Goal: Information Seeking & Learning: Understand process/instructions

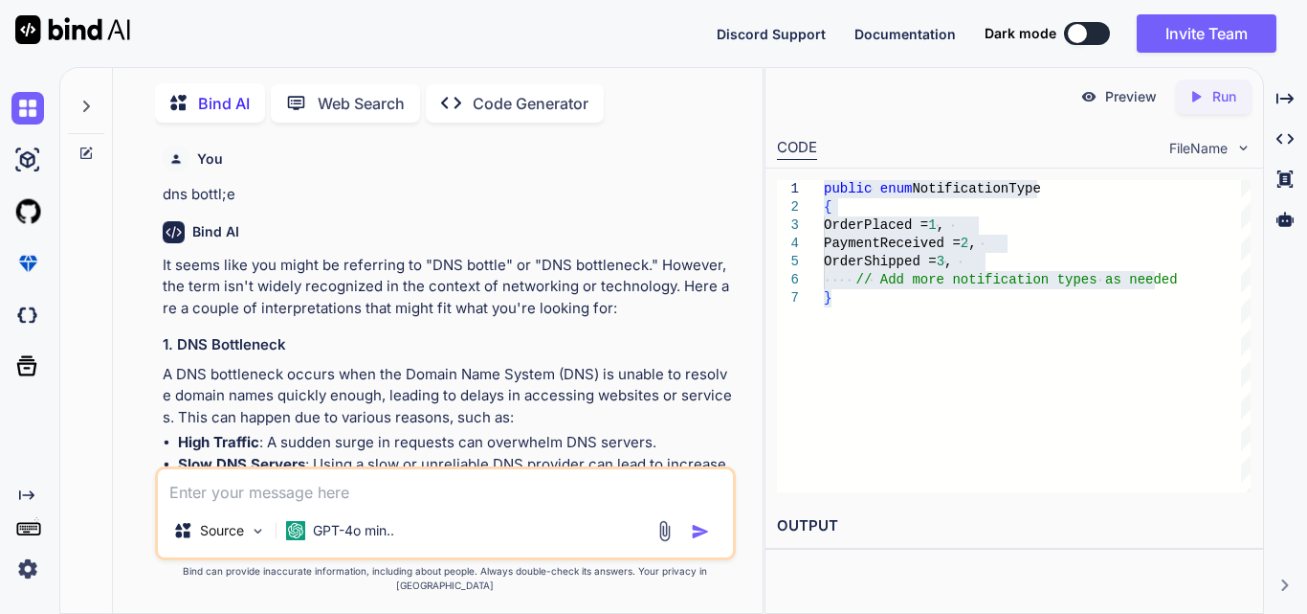
scroll to position [8585, 0]
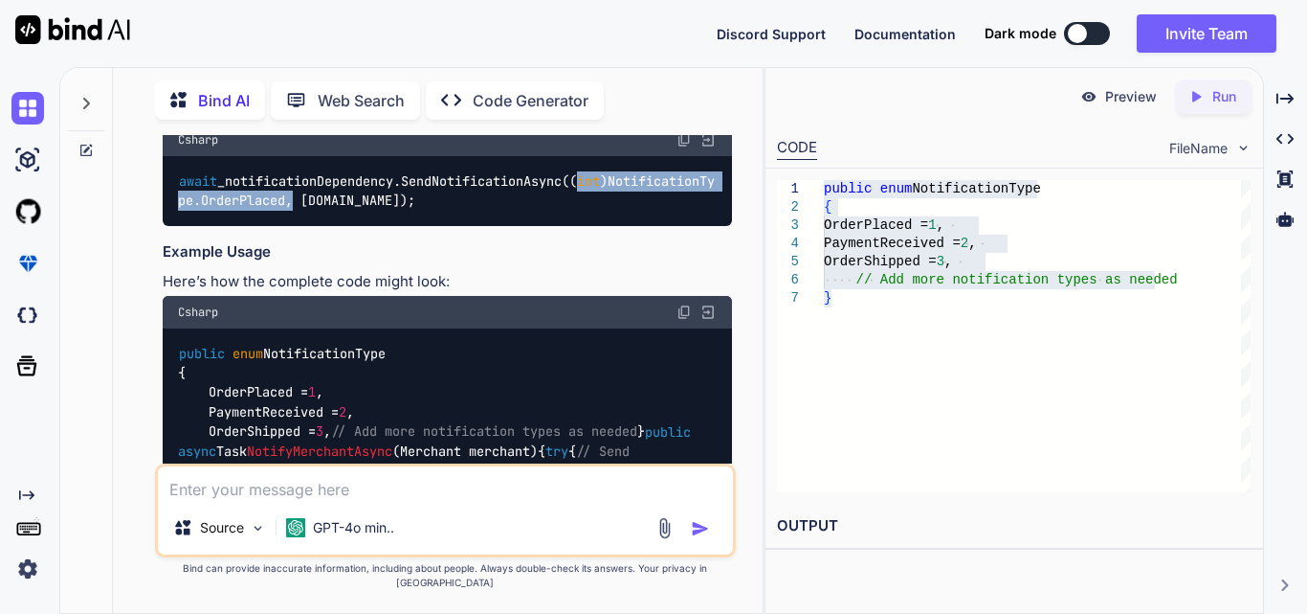
click at [674, 211] on code "await _notificationDependency.SendNotificationAsync(( int )NotificationType.Ord…" at bounding box center [446, 190] width 537 height 39
click at [677, 211] on code "await _notificationDependency.SendNotificationAsync(( int )NotificationType.Ord…" at bounding box center [446, 190] width 537 height 39
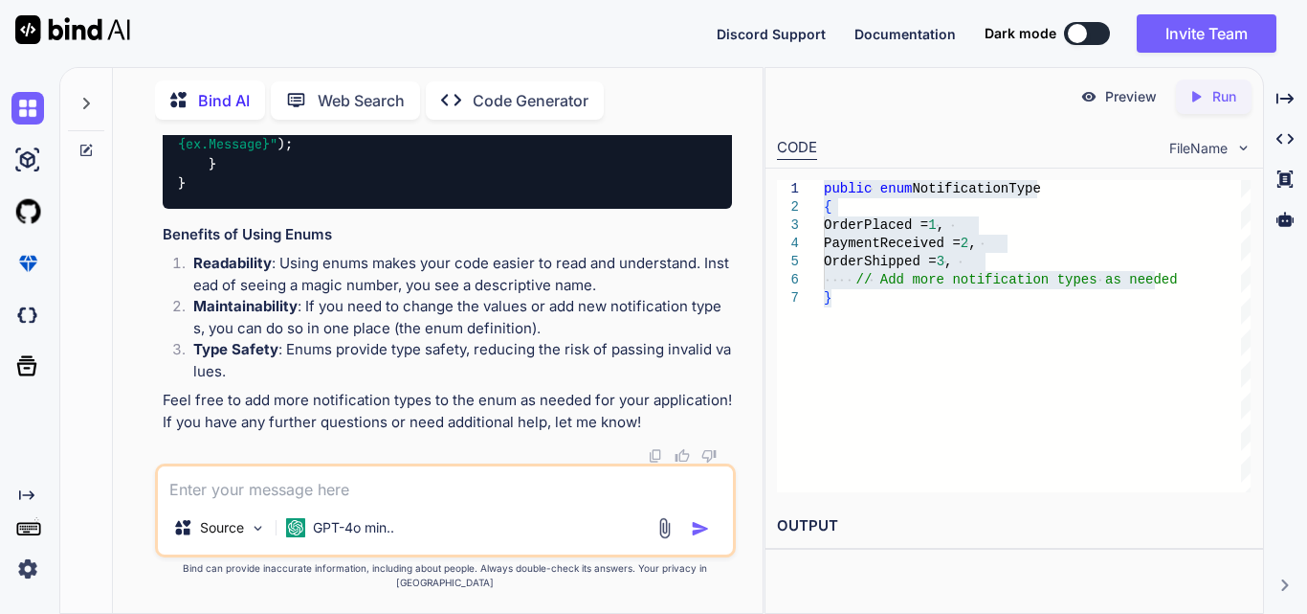
scroll to position [9327, 0]
click at [304, 501] on textarea at bounding box center [445, 483] width 575 height 34
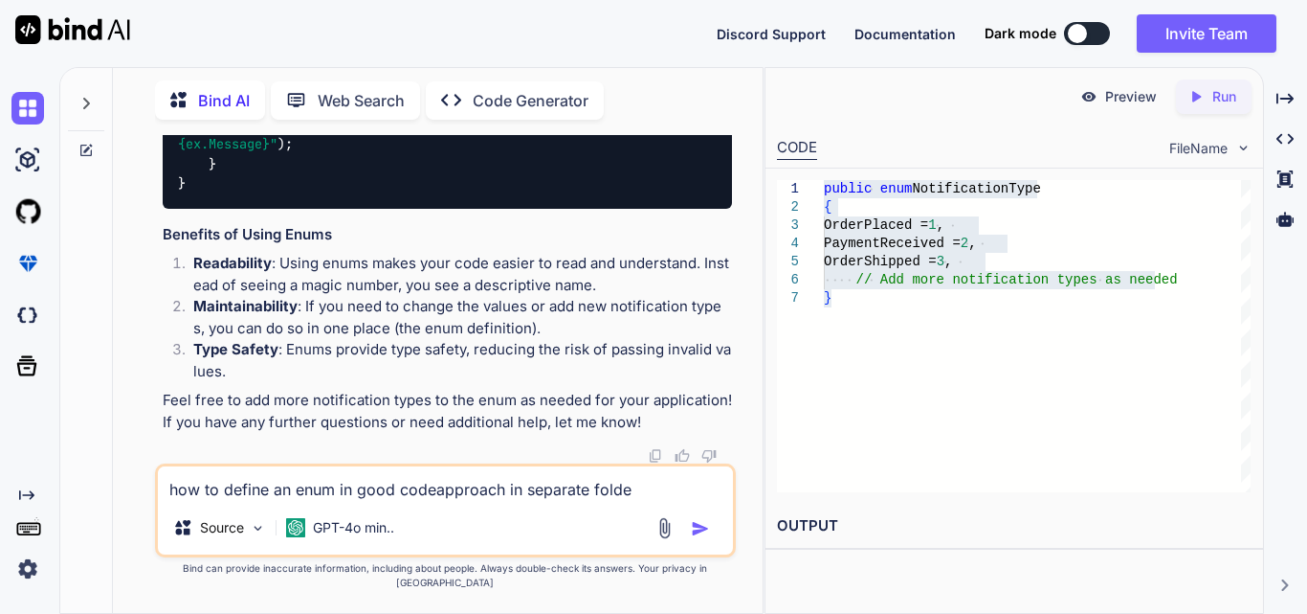
type textarea "how to define an enum in good codeapproach in separate folder"
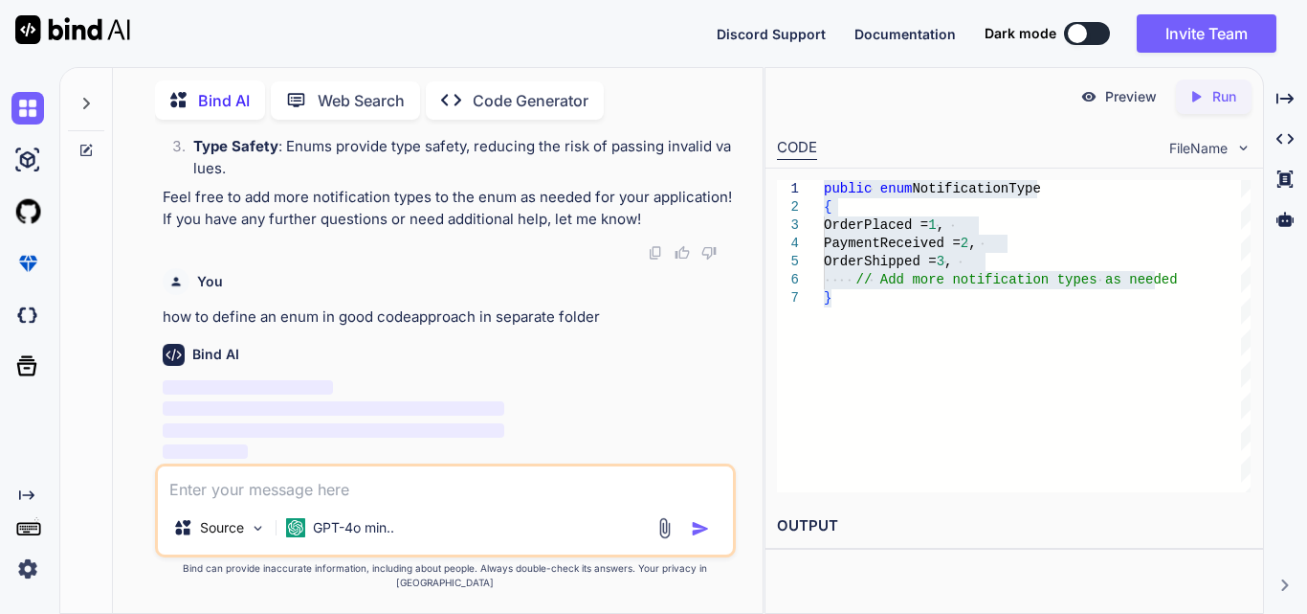
scroll to position [9529, 0]
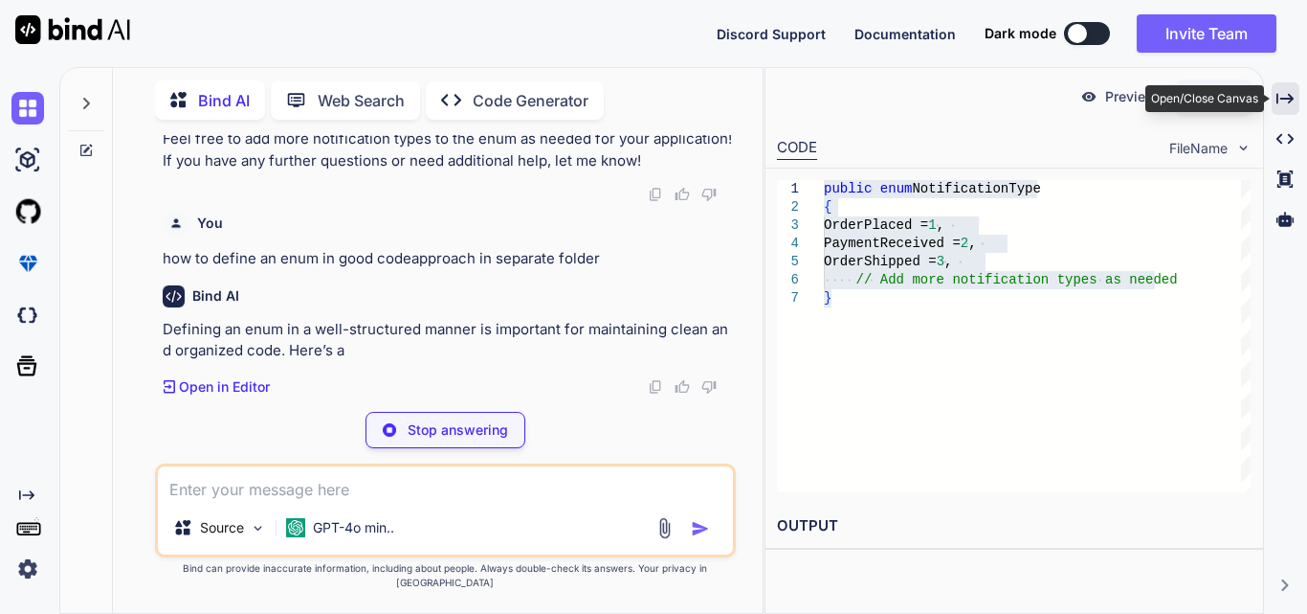
click at [1287, 98] on icon "Created with Pixso." at bounding box center [1285, 98] width 17 height 17
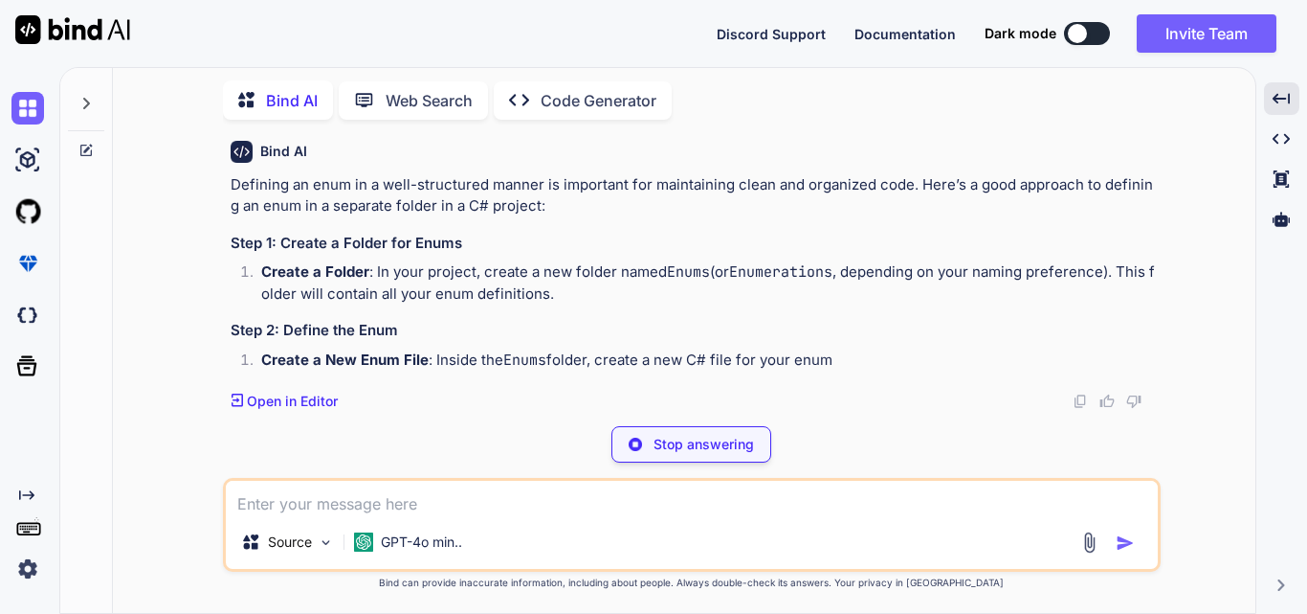
scroll to position [8273, 0]
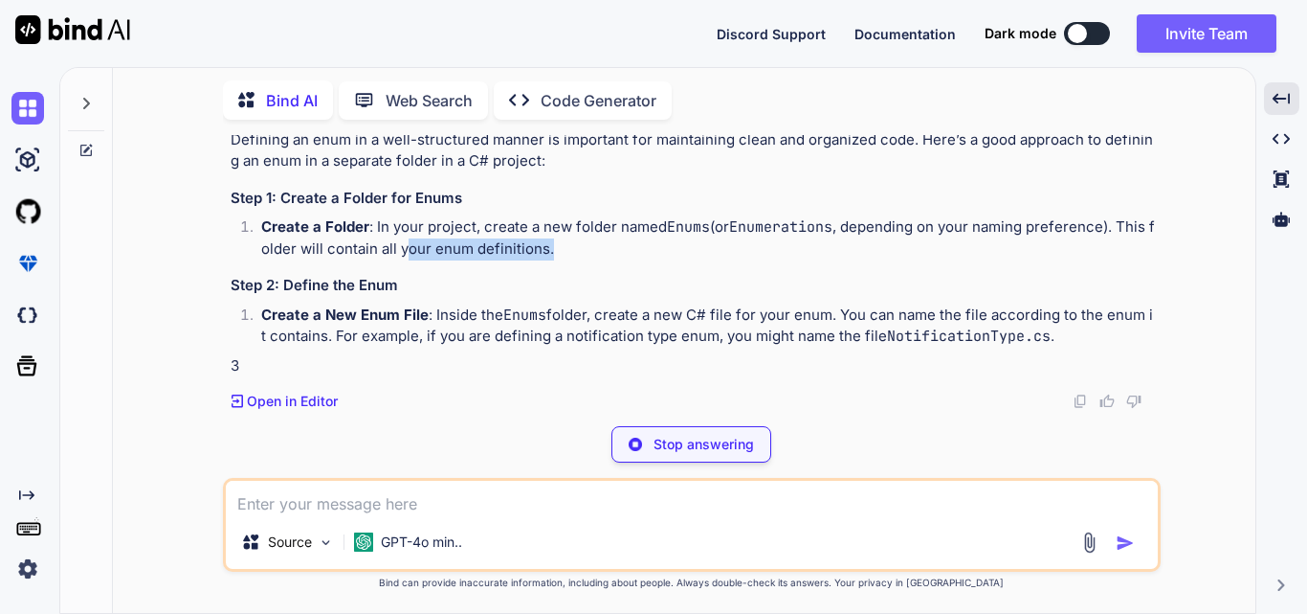
drag, startPoint x: 414, startPoint y: 284, endPoint x: 584, endPoint y: 288, distance: 169.5
click at [584, 259] on li "Create a Folder : In your project, create a new folder named Enums (or Enumerat…" at bounding box center [701, 237] width 911 height 43
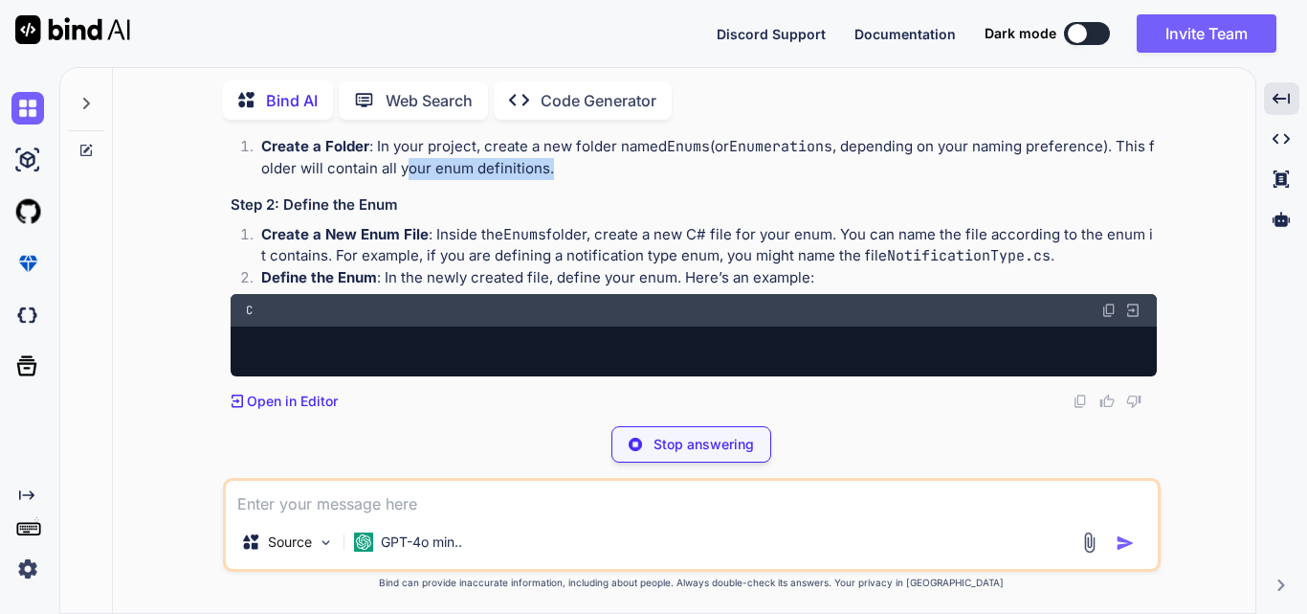
scroll to position [8316, 0]
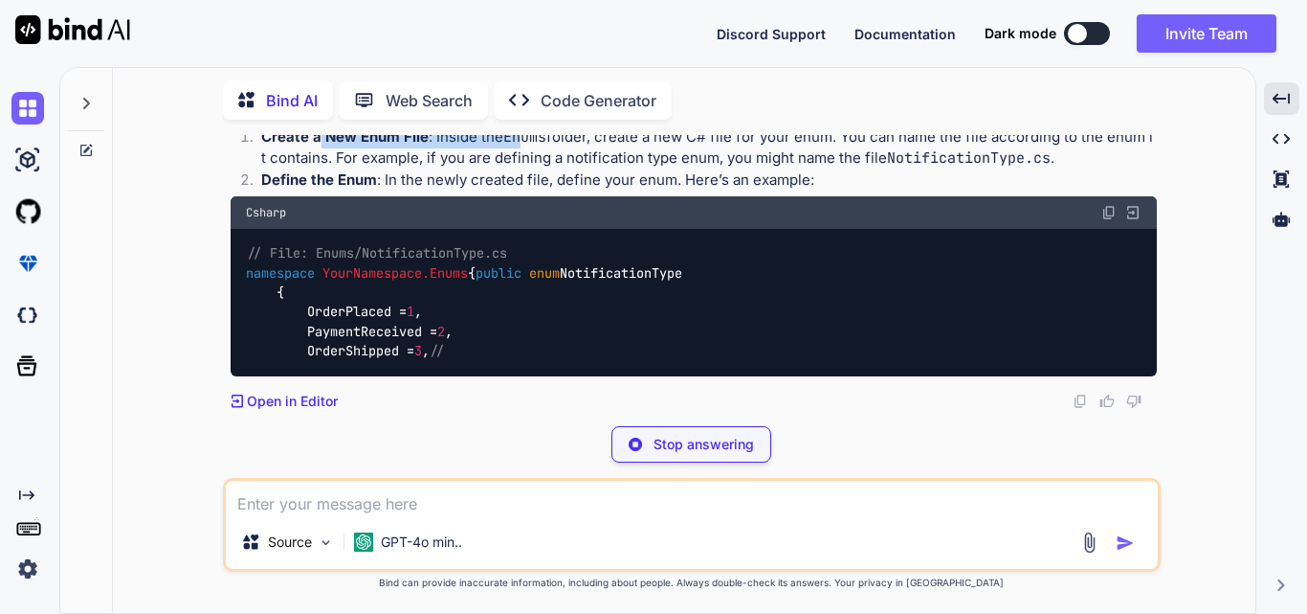
drag, startPoint x: 320, startPoint y: 317, endPoint x: 519, endPoint y: 321, distance: 199.1
click at [519, 169] on p "Create a New Enum File : Inside the Enums folder, create a new C# file for your…" at bounding box center [709, 147] width 896 height 43
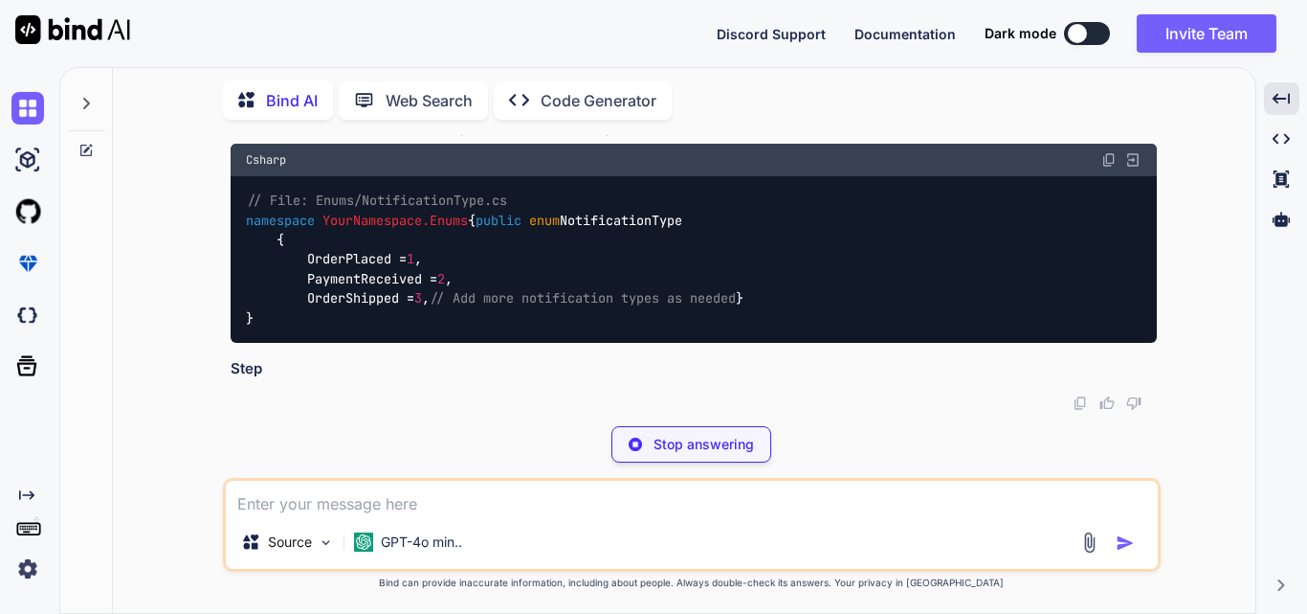
click at [661, 117] on p "Create a New Enum File : Inside the Enums folder, create a new C# file for your…" at bounding box center [709, 95] width 896 height 43
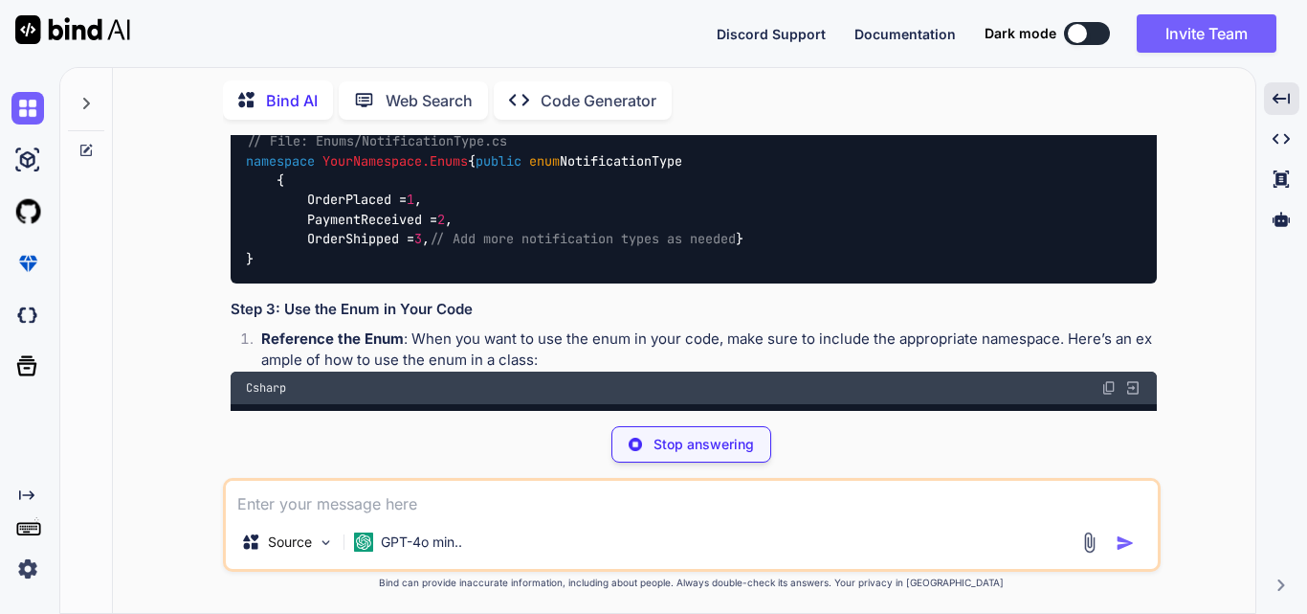
drag, startPoint x: 517, startPoint y: 317, endPoint x: 877, endPoint y: 323, distance: 359.9
click at [877, 57] on p "Create a New Enum File : Inside the Enums folder, create a new C# file for your…" at bounding box center [709, 35] width 896 height 43
drag, startPoint x: 971, startPoint y: 316, endPoint x: 1093, endPoint y: 319, distance: 122.5
click at [1091, 57] on p "Create a New Enum File : Inside the Enums folder, create a new C# file for your…" at bounding box center [709, 35] width 896 height 43
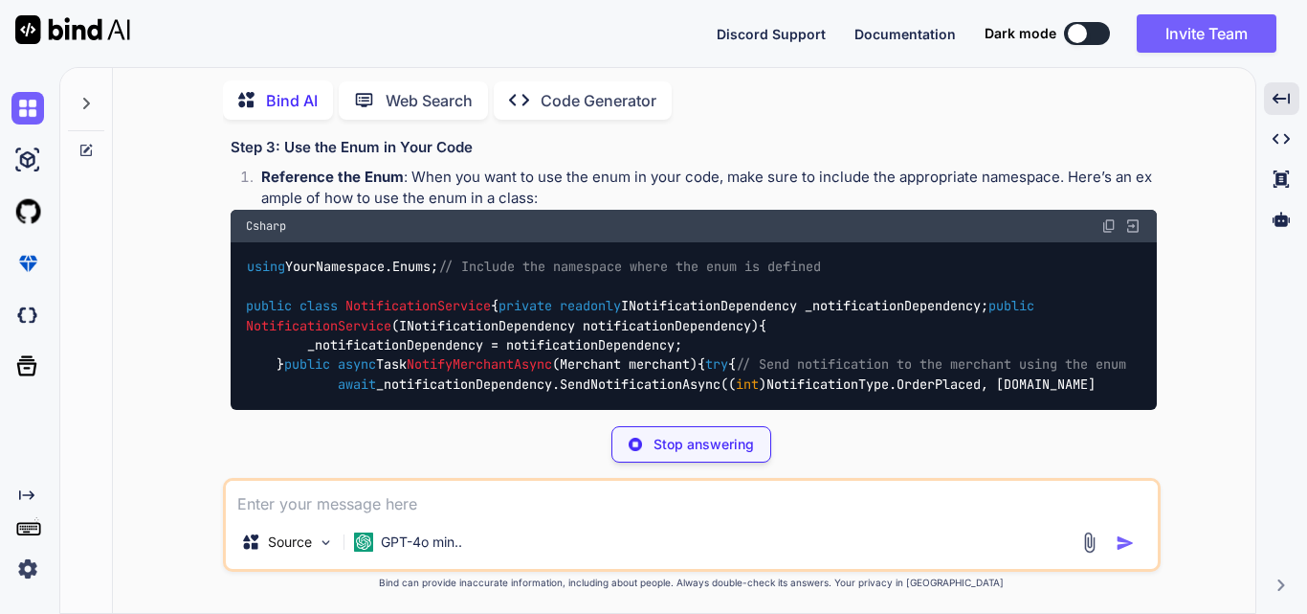
scroll to position [8508, 0]
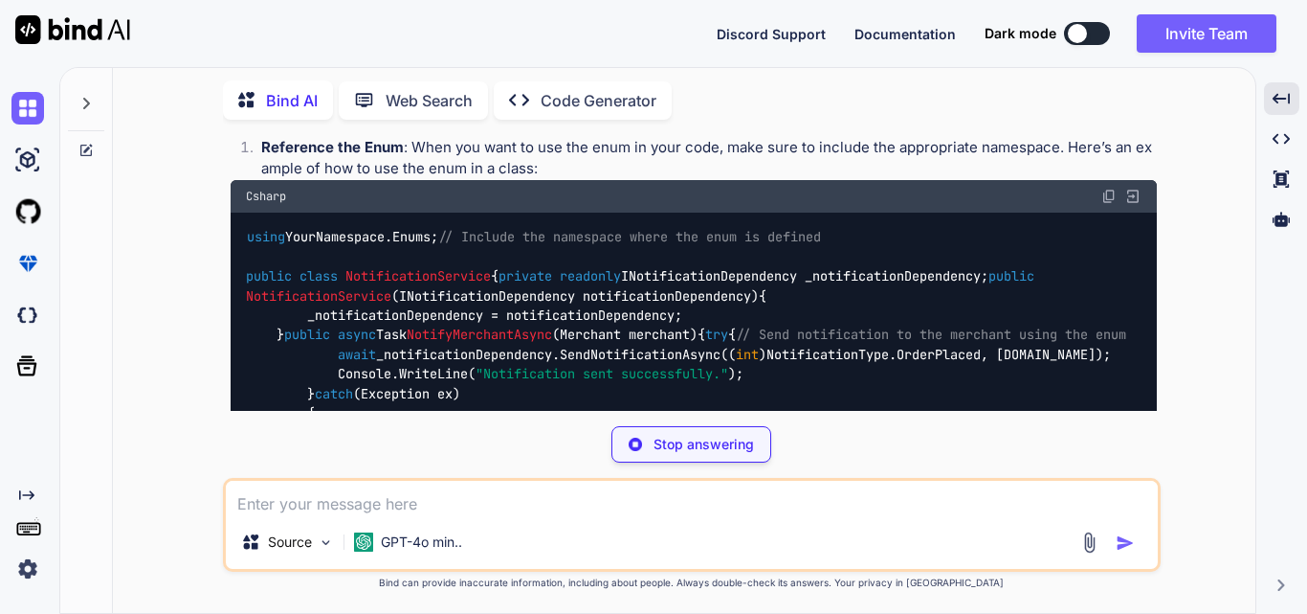
drag, startPoint x: 301, startPoint y: 299, endPoint x: 376, endPoint y: 301, distance: 74.7
click at [376, 77] on code "// File: Enums/NotificationType.cs namespace YourNamespace.Enums { public enum …" at bounding box center [495, 8] width 498 height 137
click at [497, 93] on div "// File: Enums/NotificationType.cs namespace YourNamespace.Enums { public enum …" at bounding box center [694, 8] width 927 height 167
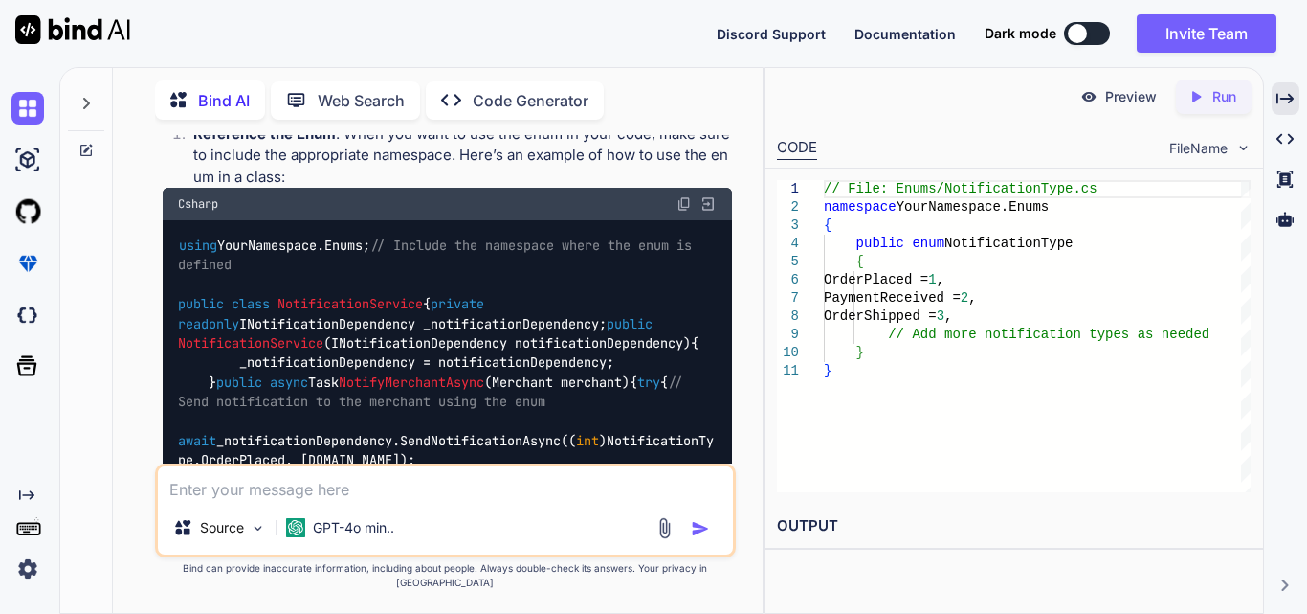
scroll to position [10083, 0]
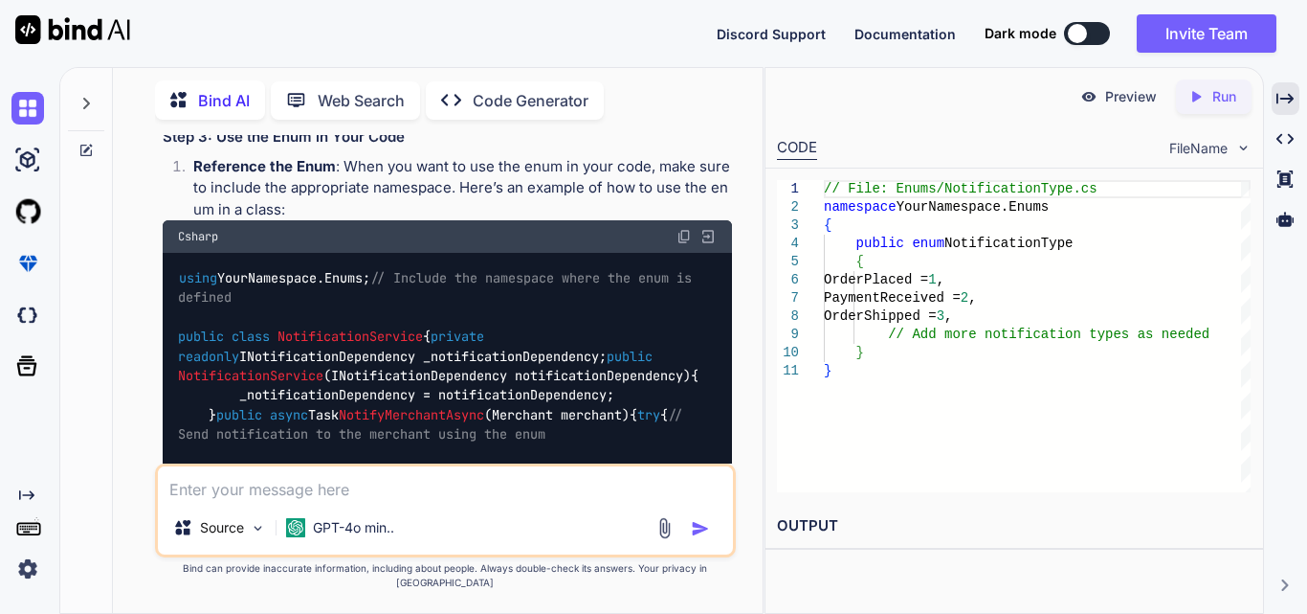
drag, startPoint x: 212, startPoint y: 295, endPoint x: 258, endPoint y: 411, distance: 124.9
click at [258, 112] on div "// File: Enums/NotificationType.cs namespace YourNamespace.Enums { public enum …" at bounding box center [447, 27] width 569 height 167
click at [380, 112] on div "// File: Enums/NotificationType.cs namespace YourNamespace.Enums { public enum …" at bounding box center [447, 27] width 569 height 167
drag, startPoint x: 258, startPoint y: 243, endPoint x: 458, endPoint y: 240, distance: 200.1
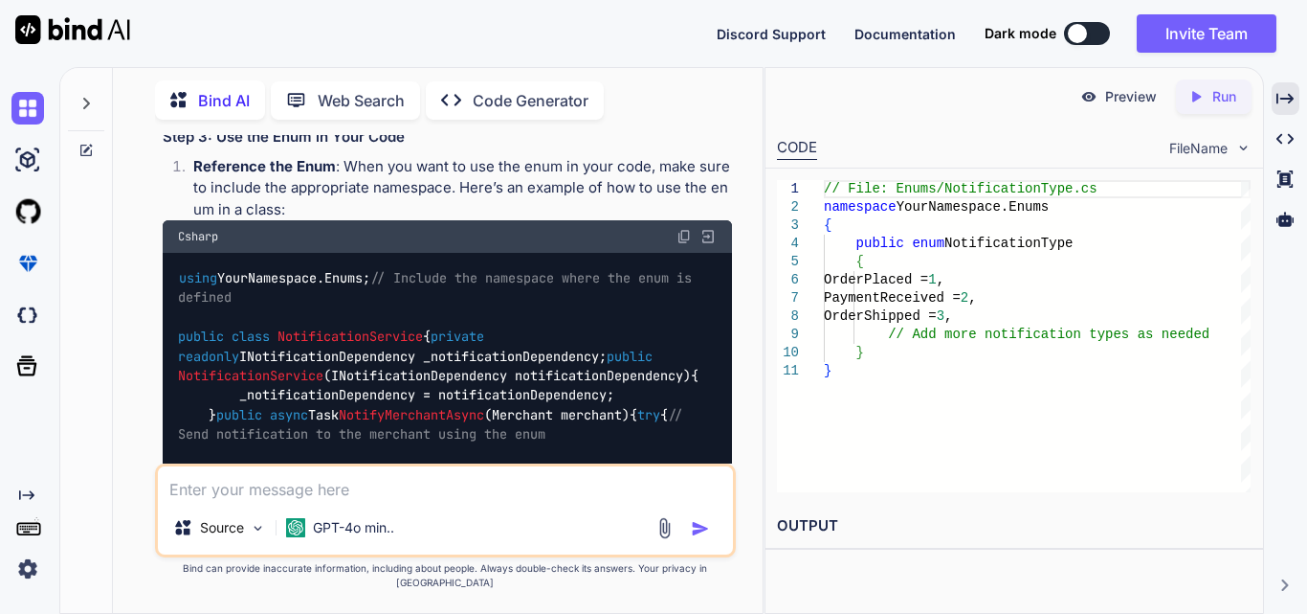
click at [458, 112] on div "// File: Enums/NotificationType.cs namespace YourNamespace.Enums { public enum …" at bounding box center [447, 27] width 569 height 167
click at [421, 96] on code "// File: Enums/NotificationType.cs namespace YourNamespace.Enums { public enum …" at bounding box center [427, 27] width 498 height 137
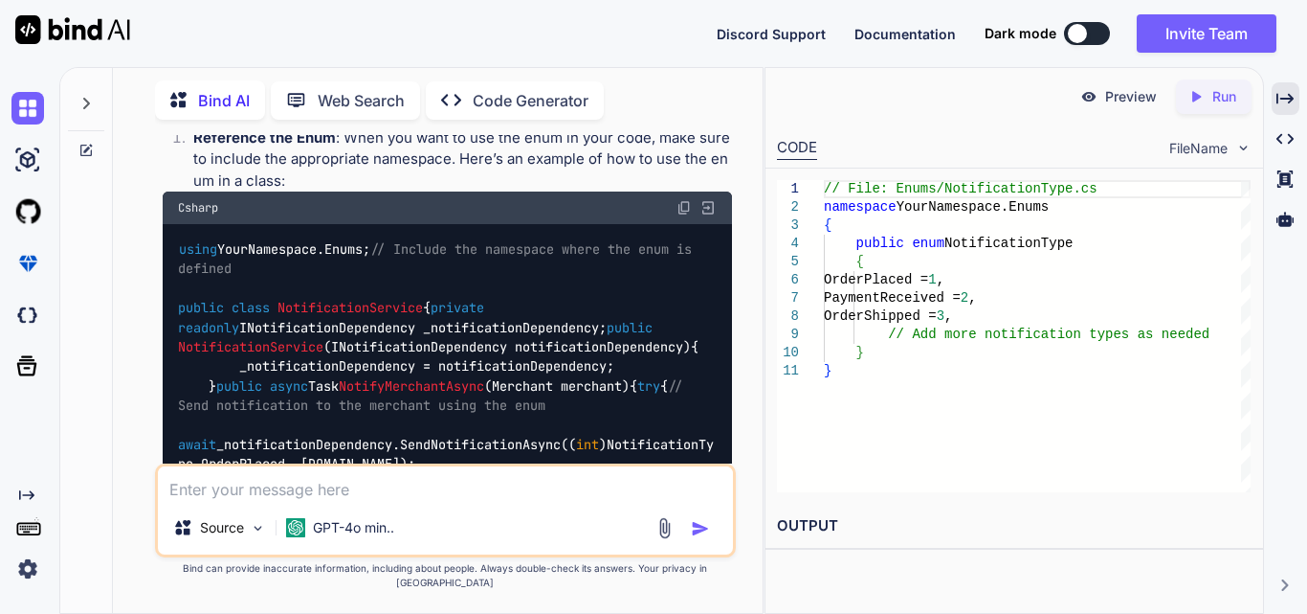
scroll to position [9988, 0]
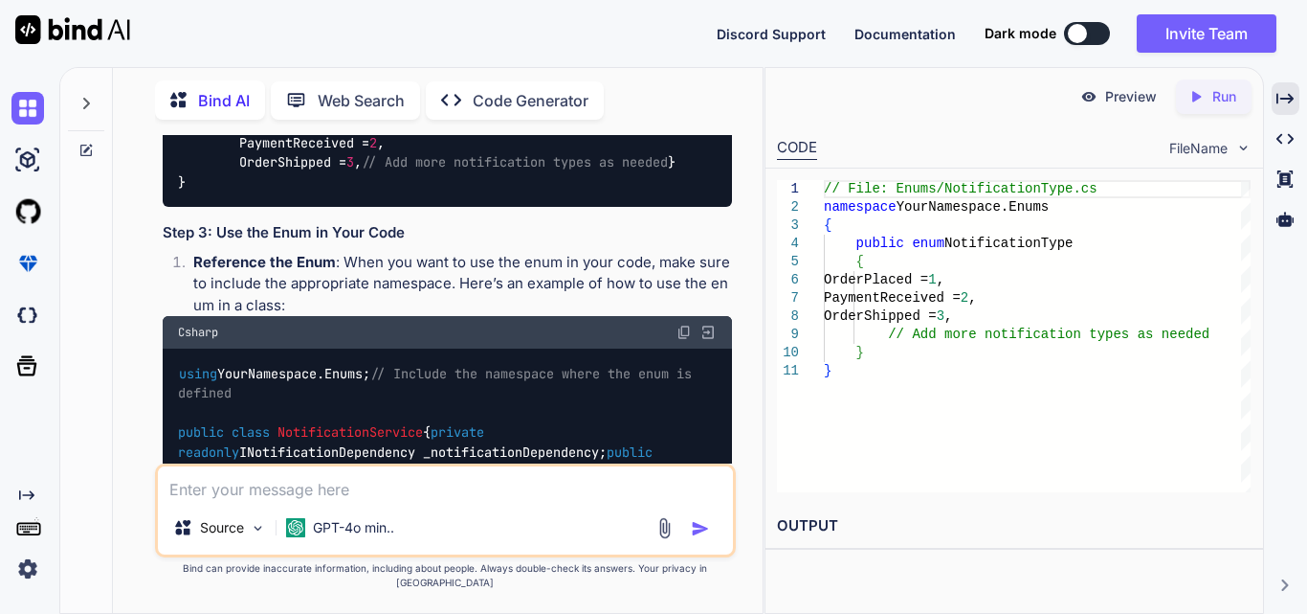
drag, startPoint x: 368, startPoint y: 251, endPoint x: 525, endPoint y: 252, distance: 157.0
drag, startPoint x: 478, startPoint y: 168, endPoint x: 512, endPoint y: 167, distance: 34.5
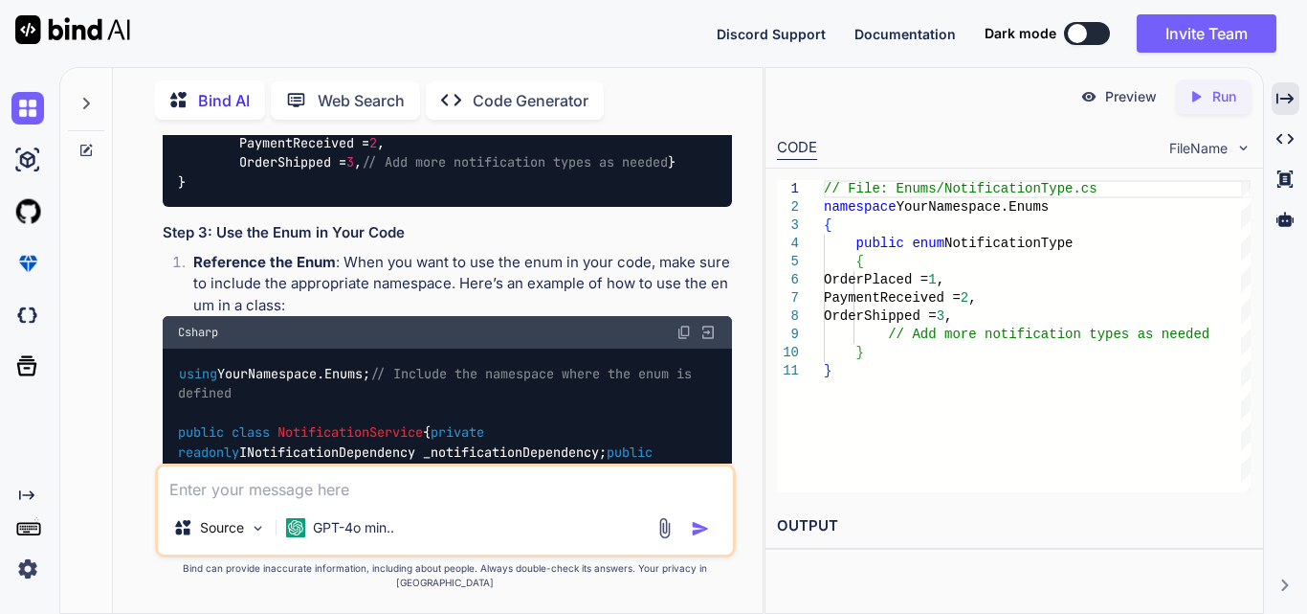
drag, startPoint x: 536, startPoint y: 163, endPoint x: 744, endPoint y: 155, distance: 207.8
click at [744, 155] on div "You dns bottl;e Bind AI It seems like you might be referring to "DNS bottle" or…" at bounding box center [445, 374] width 635 height 478
drag, startPoint x: 240, startPoint y: 179, endPoint x: 591, endPoint y: 183, distance: 350.3
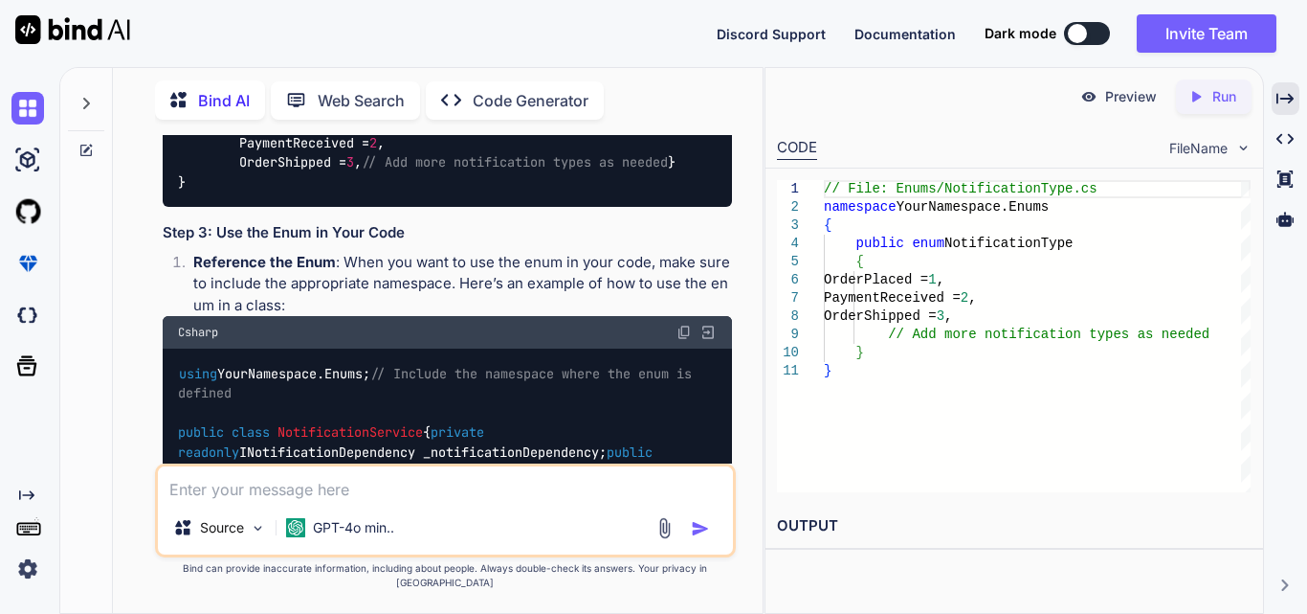
drag, startPoint x: 299, startPoint y: 204, endPoint x: 464, endPoint y: 207, distance: 165.6
drag, startPoint x: 500, startPoint y: 206, endPoint x: 711, endPoint y: 205, distance: 211.5
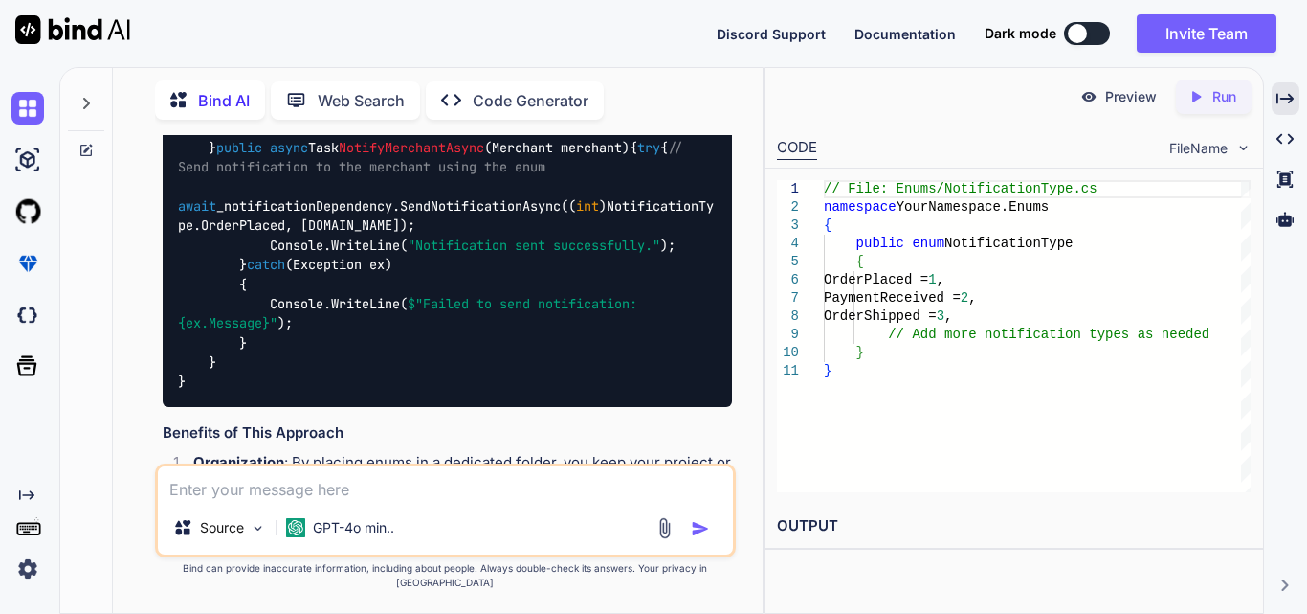
scroll to position [10370, 0]
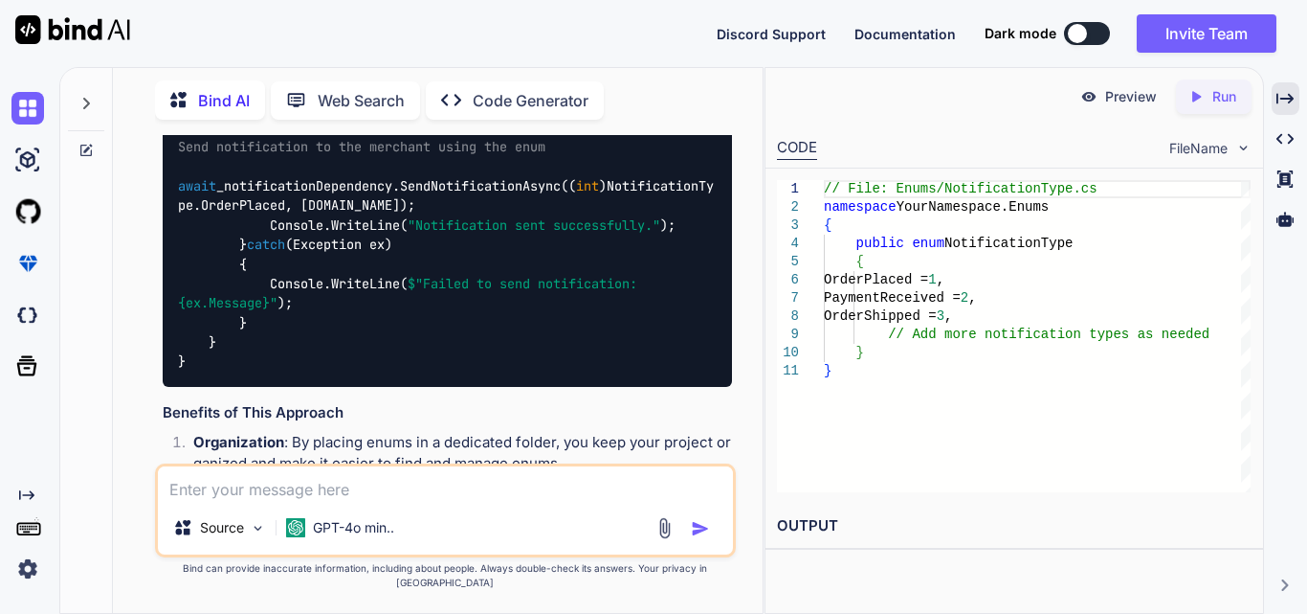
drag, startPoint x: 366, startPoint y: 231, endPoint x: 637, endPoint y: 234, distance: 271.8
drag, startPoint x: 276, startPoint y: 255, endPoint x: 429, endPoint y: 257, distance: 153.2
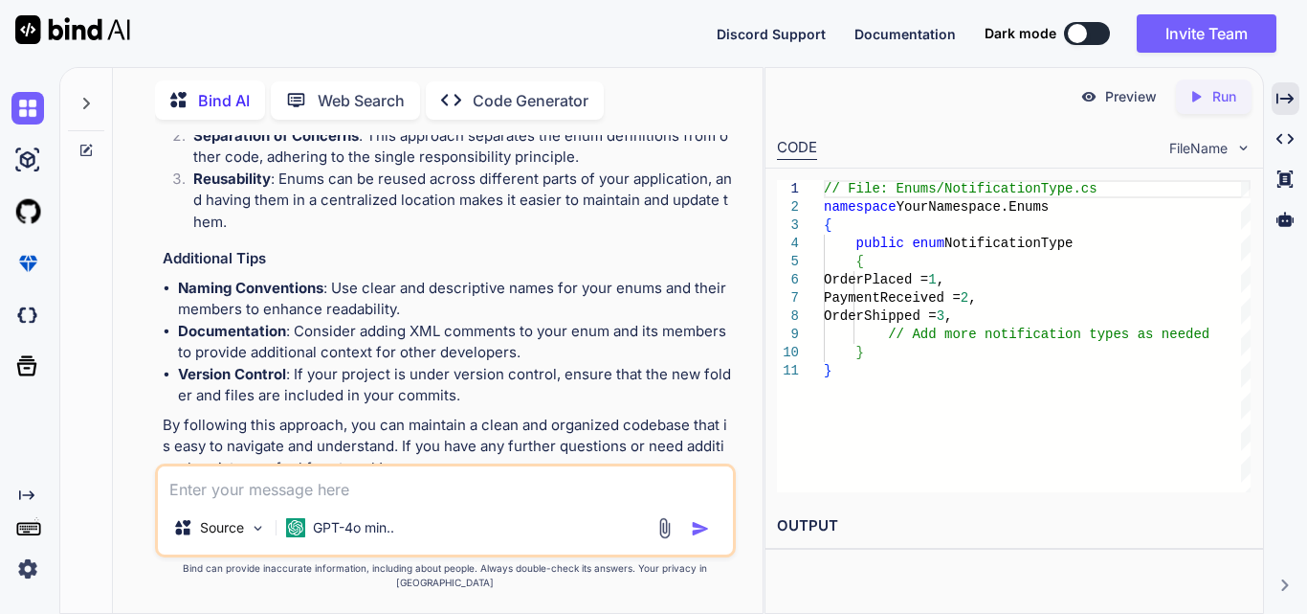
scroll to position [10753, 0]
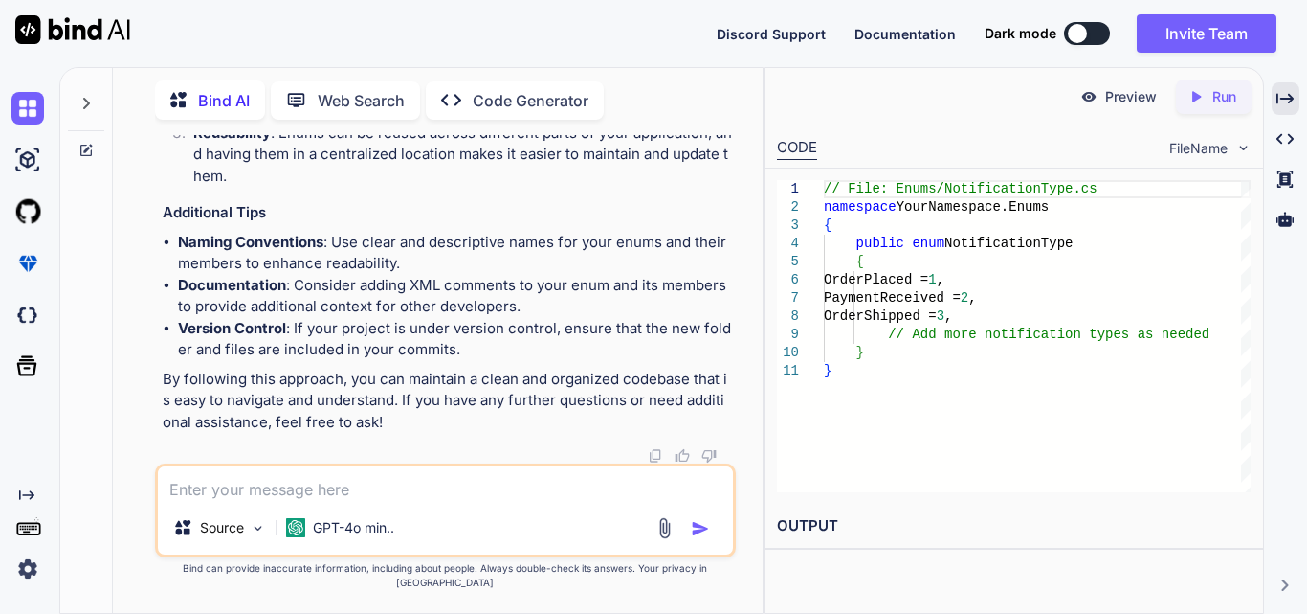
scroll to position [11040, 0]
drag, startPoint x: 301, startPoint y: 324, endPoint x: 482, endPoint y: 321, distance: 181.9
click at [482, 79] on li "Organization : By placing enums in a dedicated folder, you keep your project or…" at bounding box center [455, 57] width 554 height 43
drag, startPoint x: 215, startPoint y: 339, endPoint x: 424, endPoint y: 344, distance: 208.7
click at [424, 79] on li "Organization : By placing enums in a dedicated folder, you keep your project or…" at bounding box center [455, 57] width 554 height 43
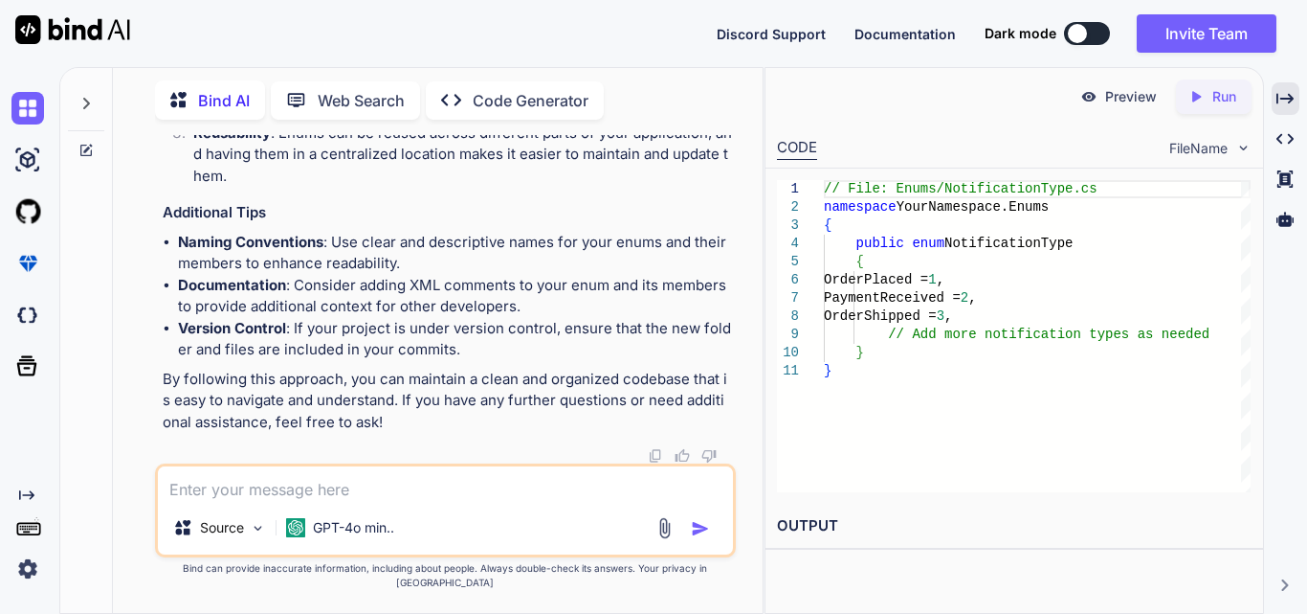
drag, startPoint x: 385, startPoint y: 361, endPoint x: 631, endPoint y: 361, distance: 246.0
click at [631, 123] on li "Separation of Concerns : This approach separates the enum definitions from othe…" at bounding box center [455, 100] width 554 height 43
drag, startPoint x: 319, startPoint y: 381, endPoint x: 465, endPoint y: 381, distance: 146.4
click at [465, 123] on li "Separation of Concerns : This approach separates the enum definitions from othe…" at bounding box center [455, 100] width 554 height 43
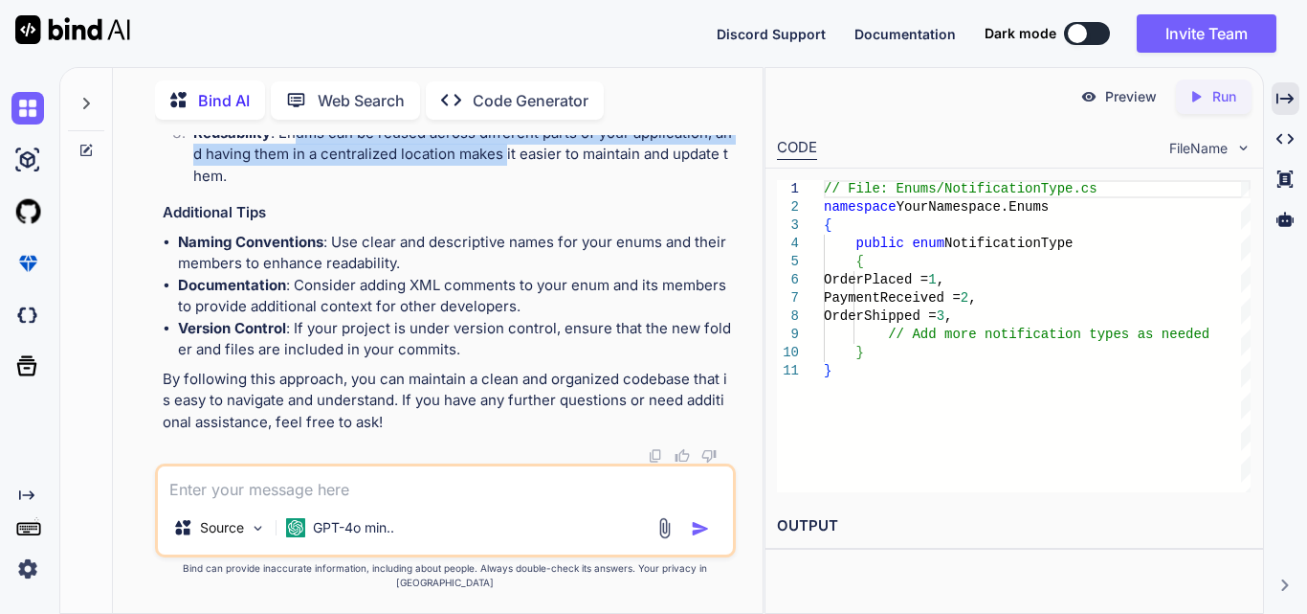
drag, startPoint x: 299, startPoint y: 316, endPoint x: 504, endPoint y: 324, distance: 205.9
click at [504, 188] on li "Reusability : Enums can be reused across different parts of your application, a…" at bounding box center [455, 155] width 554 height 65
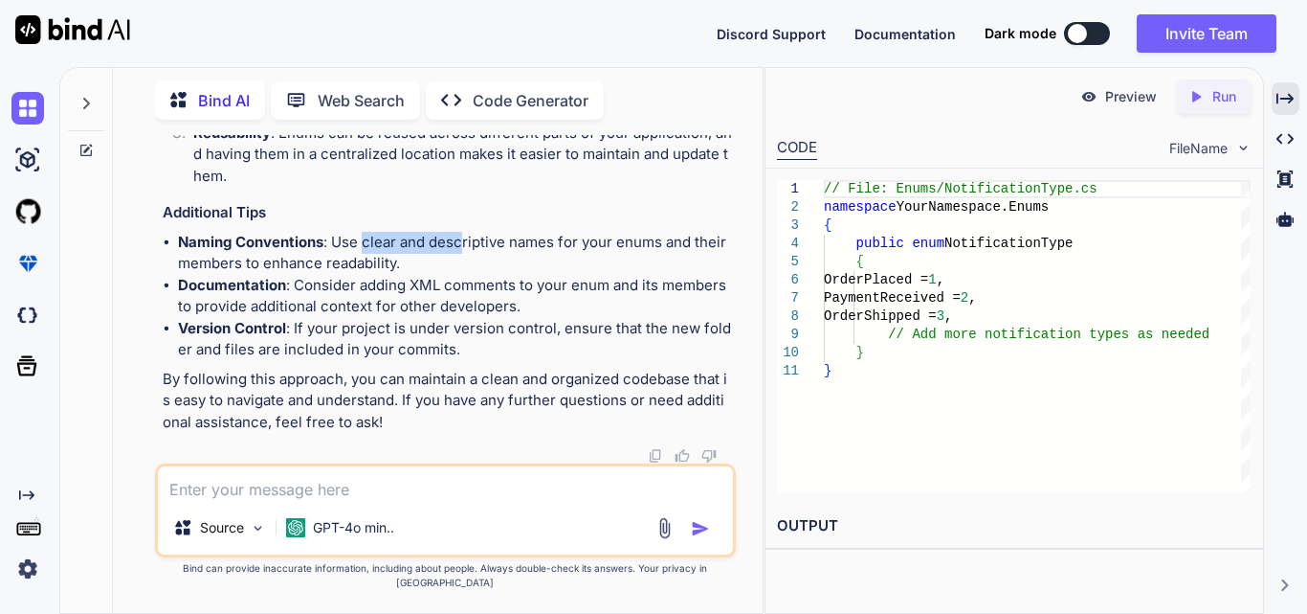
drag, startPoint x: 362, startPoint y: 257, endPoint x: 503, endPoint y: 271, distance: 142.3
click at [480, 257] on li "Naming Conventions : Use clear and descriptive names for your enums and their m…" at bounding box center [455, 253] width 554 height 43
